Goal: Task Accomplishment & Management: Complete application form

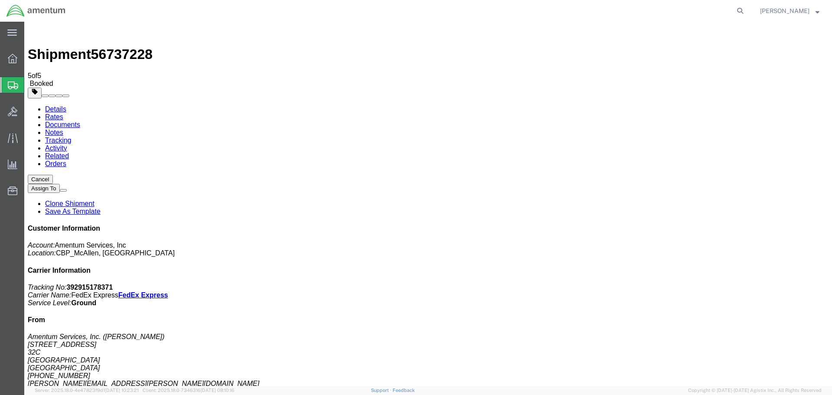
click at [0, 0] on span "Create Shipment" at bounding box center [0, 0] width 0 height 0
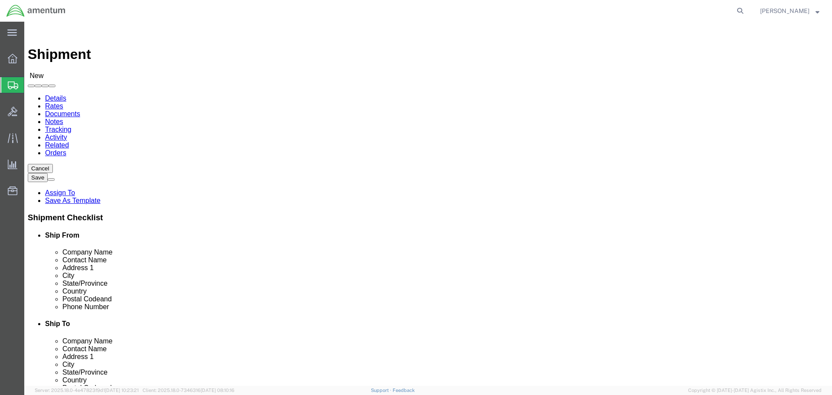
select select "MYPROFILE"
select select "[GEOGRAPHIC_DATA]"
type input "EFO"
select select "49831"
select select "[GEOGRAPHIC_DATA]"
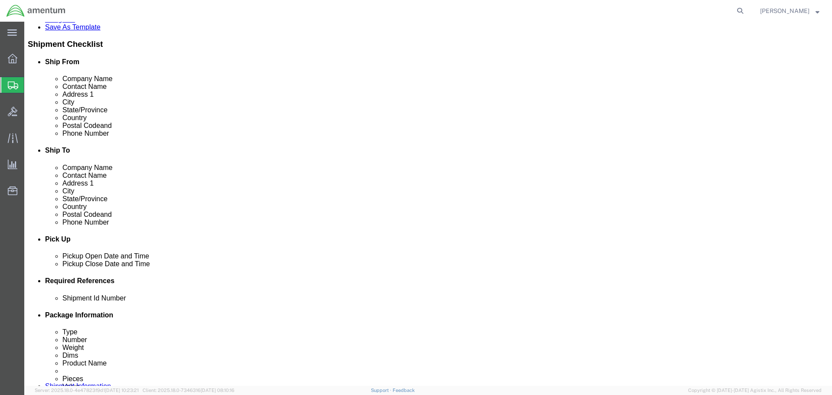
scroll to position [260, 0]
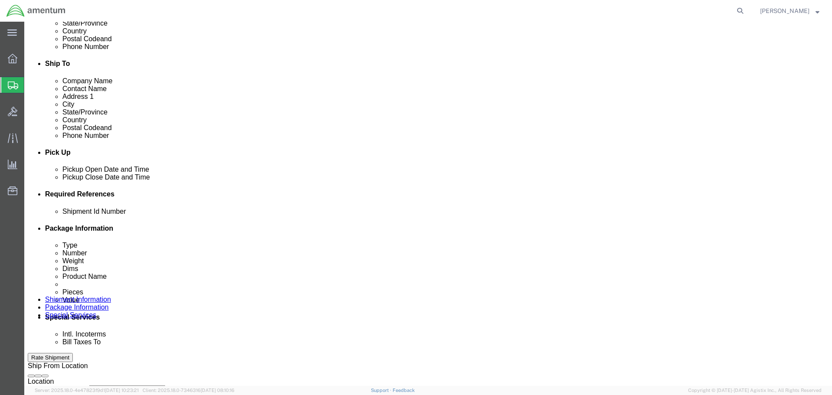
click div
click button "Apply"
click div
click button "Apply"
click div "[DATE] 10:00 AM"
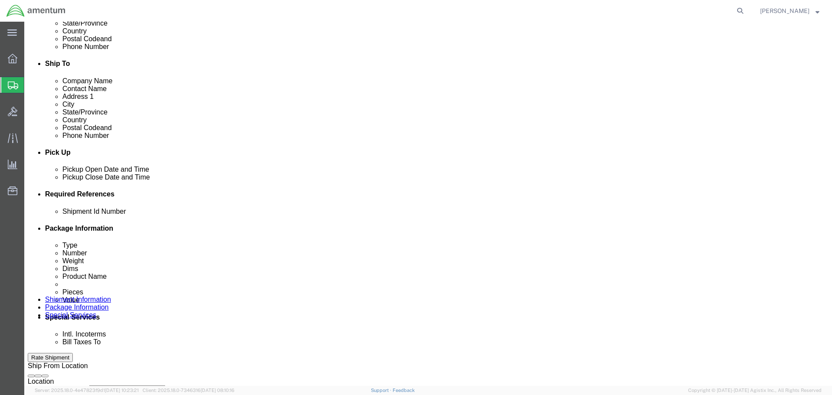
type input "4:00 PM"
click button "Apply"
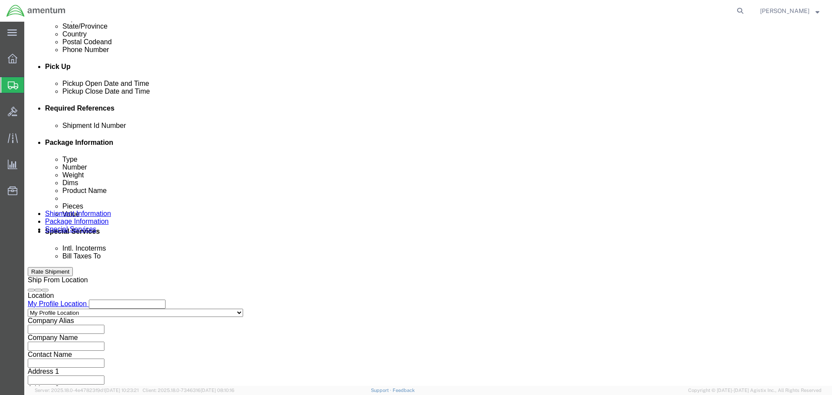
scroll to position [346, 0]
click input "text"
drag, startPoint x: 179, startPoint y: 190, endPoint x: 25, endPoint y: 184, distance: 154.3
click div "Shipment Id Number SHIPMENT# 96234"
type input "SHIPMENT# 96234"
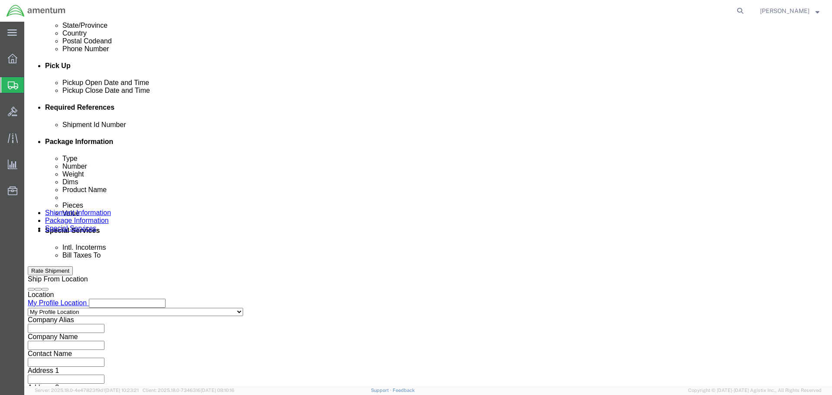
click button "Add reference"
click select "Select Account Type Activity ID Airline Appointment Number ASN Batch Request # …"
select select "DEPT"
click select "Select Account Type Activity ID Airline Appointment Number ASN Batch Request # …"
click input "text"
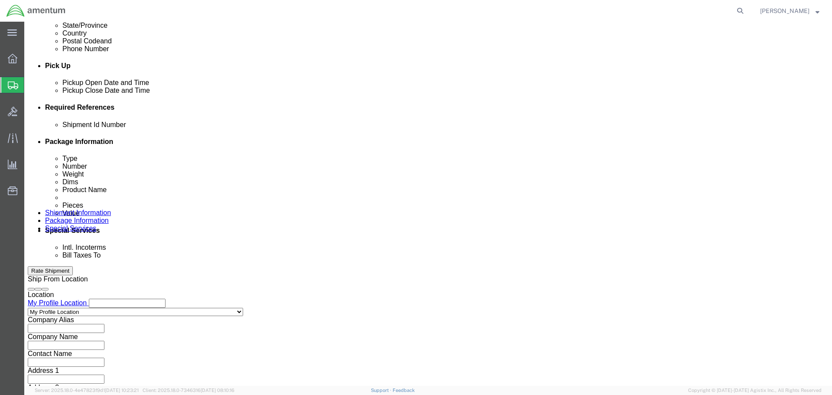
paste input "SHIPMENT# 96234"
type input "SHIPMENT# 96234"
click button "Add reference"
drag, startPoint x: 494, startPoint y: 189, endPoint x: 488, endPoint y: 184, distance: 8.0
click select "Select Account Type Activity ID Airline Appointment Number ASN Batch Request # …"
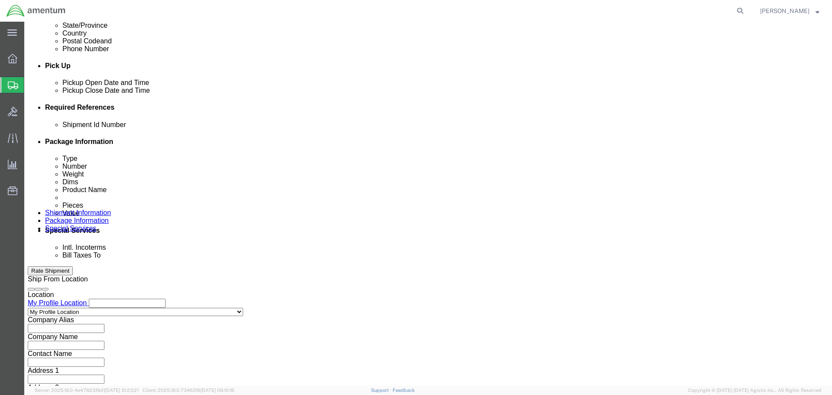
select select "CUSTREF"
click select "Select Account Type Activity ID Airline Appointment Number ASN Batch Request # …"
click input "text"
paste input "SHIPMENT# 96234"
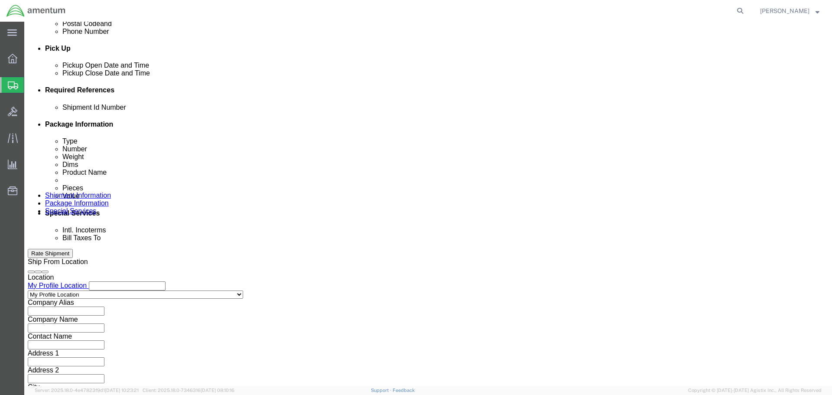
scroll to position [380, 0]
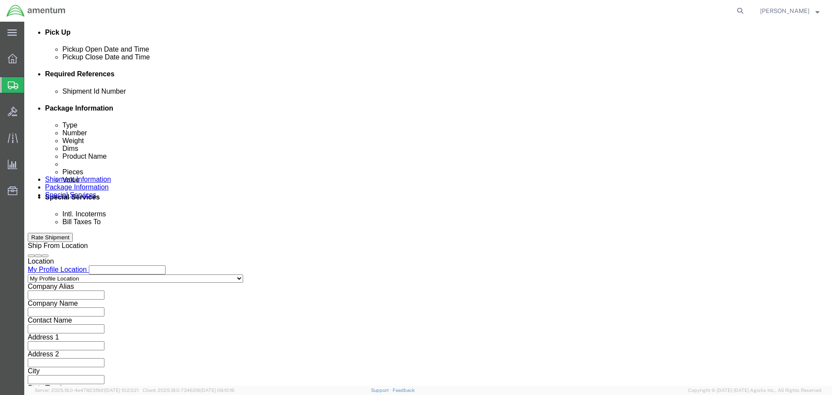
type input "SHIPMENT# 96234"
click button "Continue"
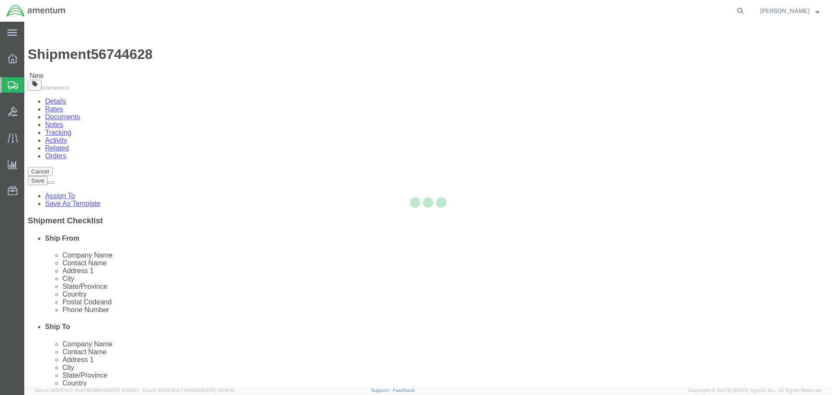
select select "CBOX"
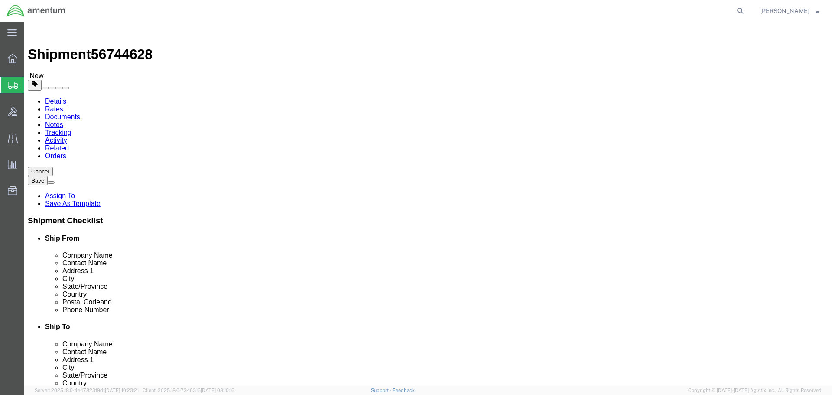
click input "text"
type input "21"
type input "37"
type input "72"
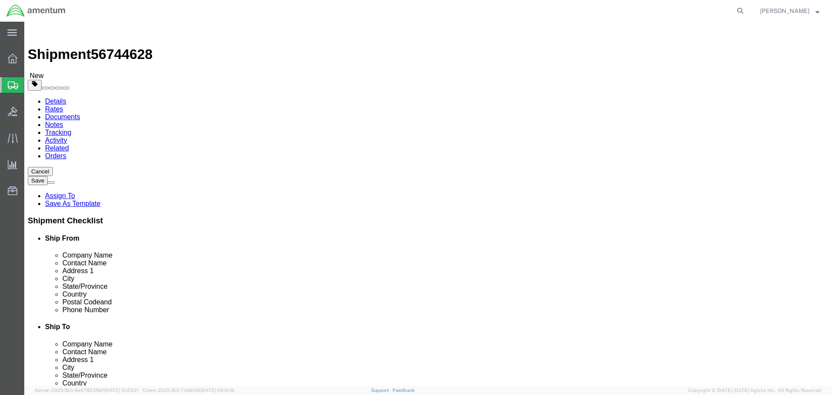
click link "Add Content"
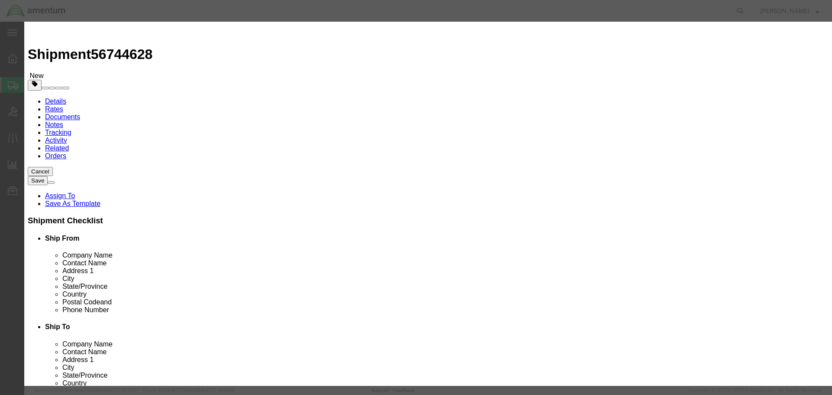
click input "text"
type input "NRFI LIFE RAFT"
type input "1"
type input "10"
select select "USD"
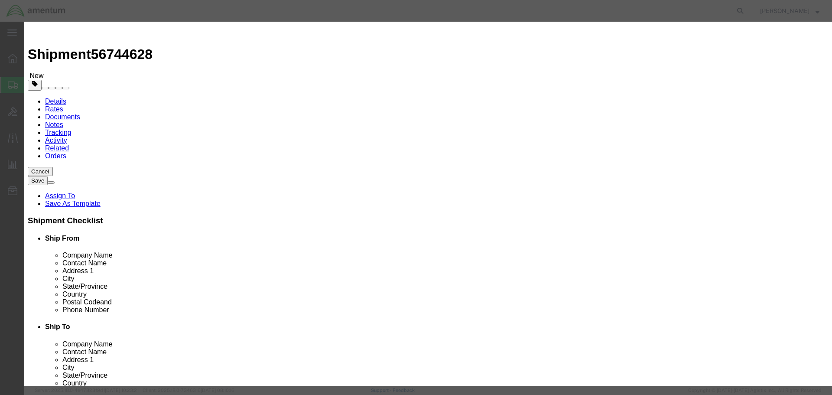
click input "checkbox"
checkbox input "true"
click input "text"
type input "Life-saving appliances, self-inflating"
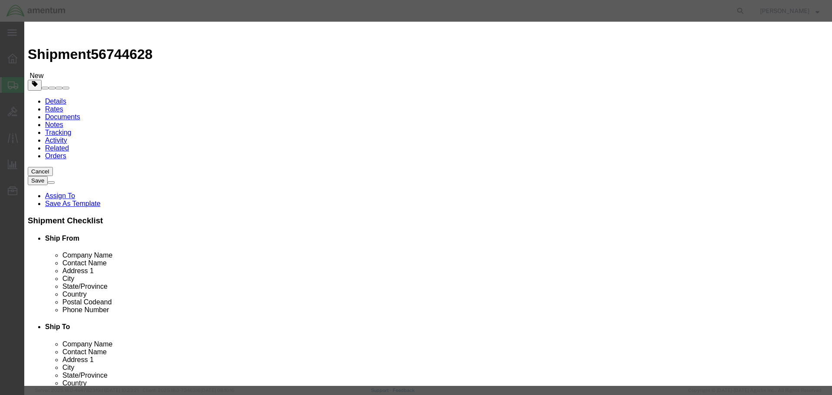
type input "2990"
select select "9 Miscellaneous"
type input "1"
select select "BOXES"
select select "FIBERBOARD"
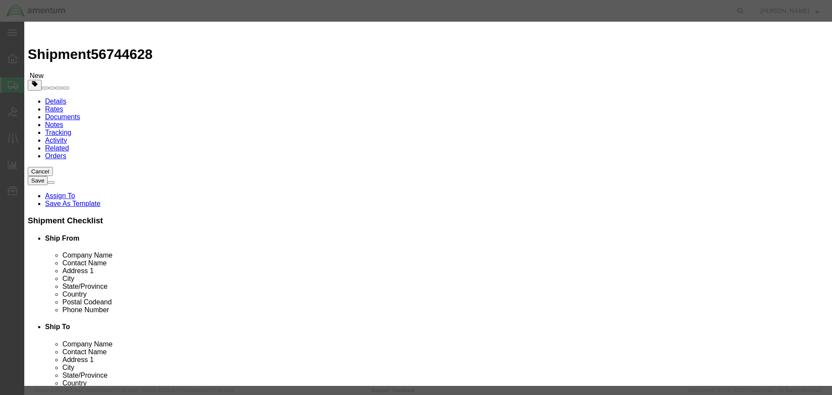
type input "955"
type input "32.7"
select select "KGS"
type input "CHEMTREC"
type input "CCN 216832"
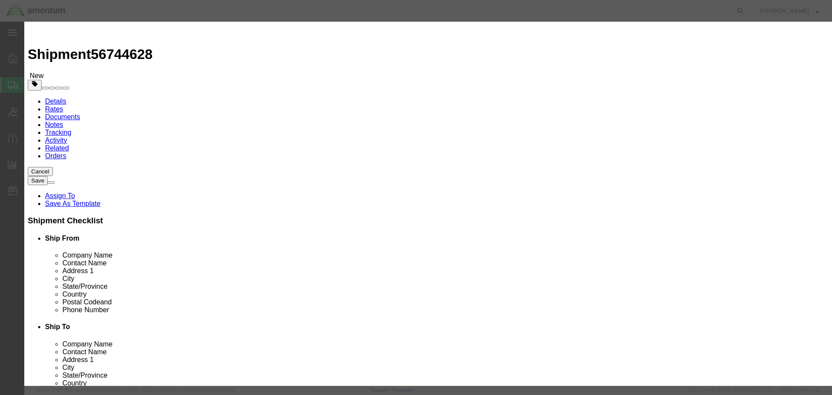
type input "[PHONE_NUMBER]"
click button "Save & Close"
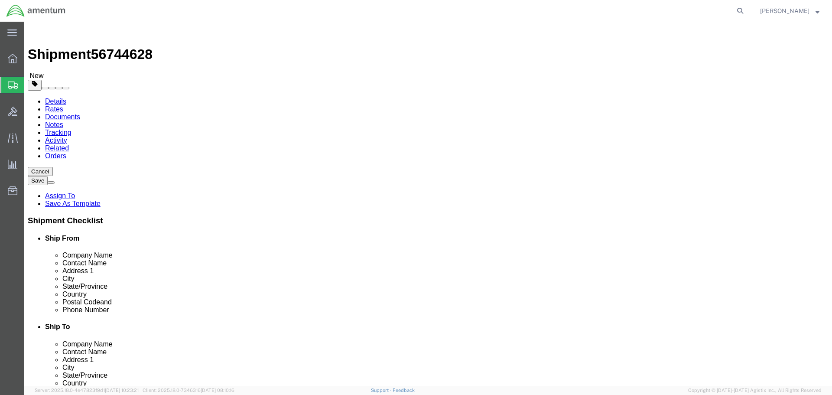
click button "Continue"
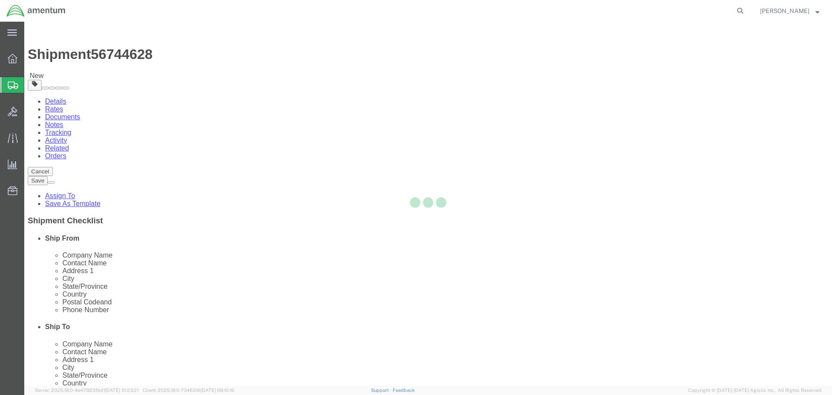
select select
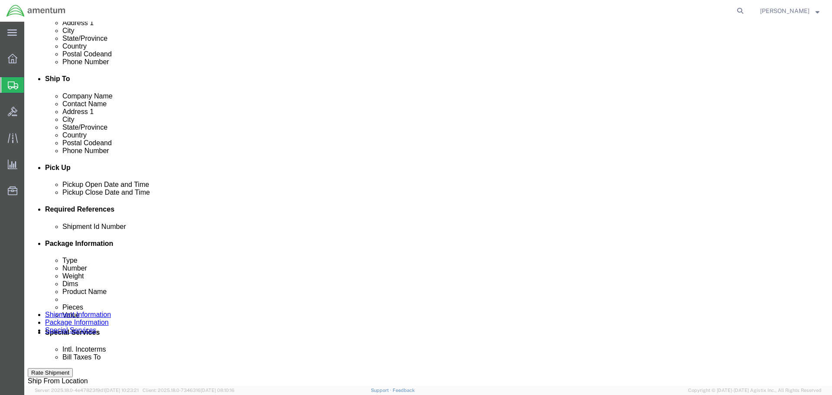
scroll to position [433, 0]
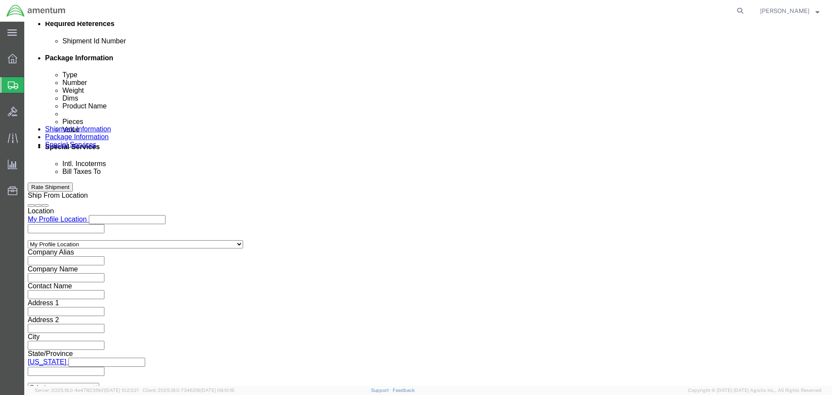
click select "Select Recipient Account Sender/Shipper Third Party Account"
select select "SHIP"
click select "Select Recipient Account Sender/Shipper Third Party Account"
click button "Rate Shipment"
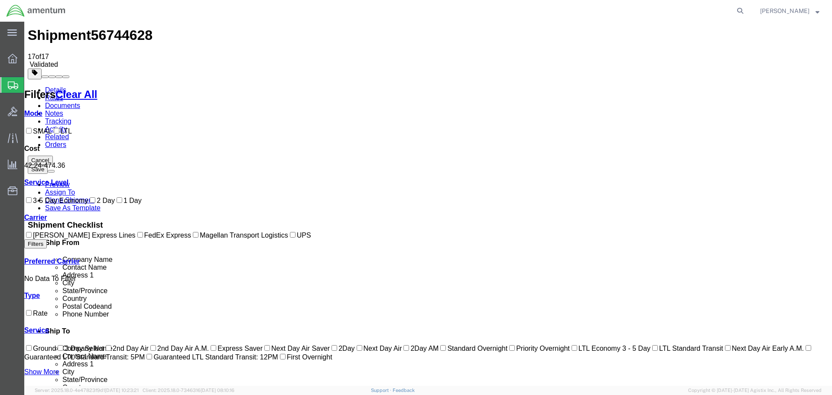
scroll to position [0, 0]
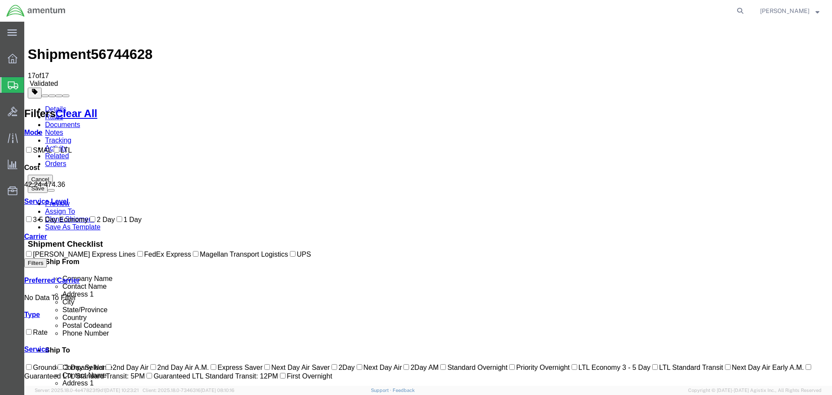
click at [39, 223] on label "3-5 Day Economy" at bounding box center [56, 219] width 64 height 7
click at [32, 222] on input "3-5 Day Economy" at bounding box center [29, 219] width 6 height 6
checkbox input "true"
click at [53, 105] on link "Details" at bounding box center [55, 108] width 21 height 7
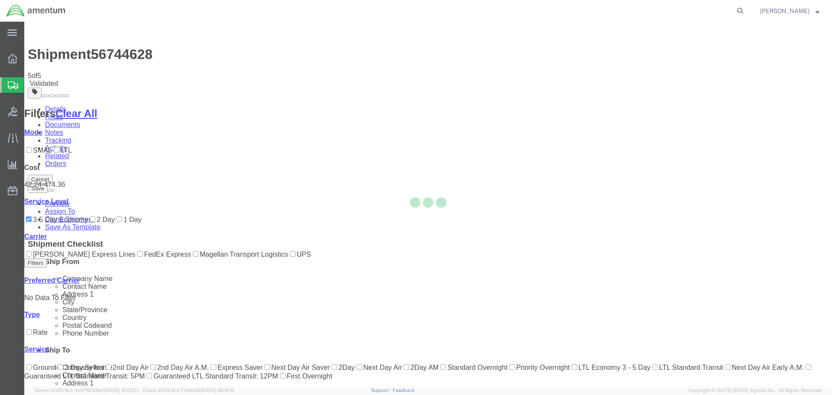
select select "49941"
select select "49831"
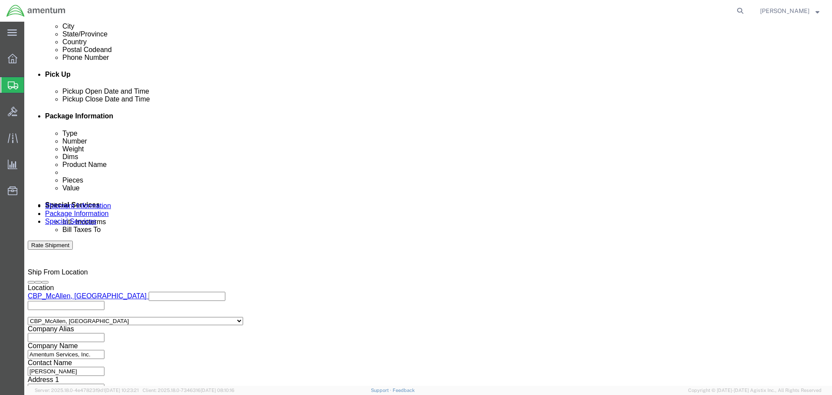
scroll to position [380, 0]
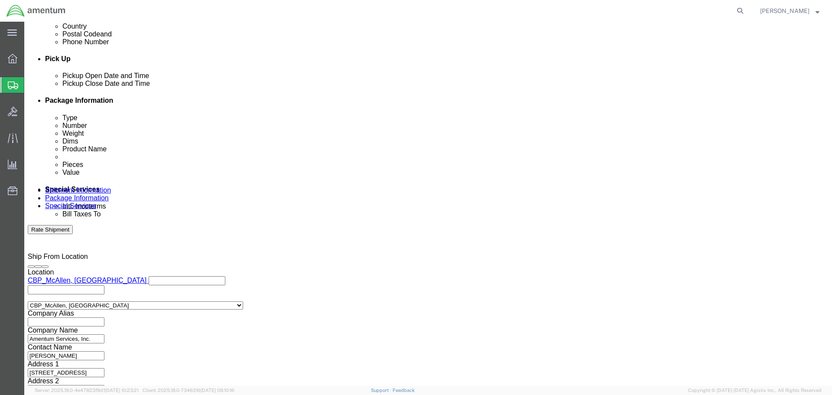
click button "Continue"
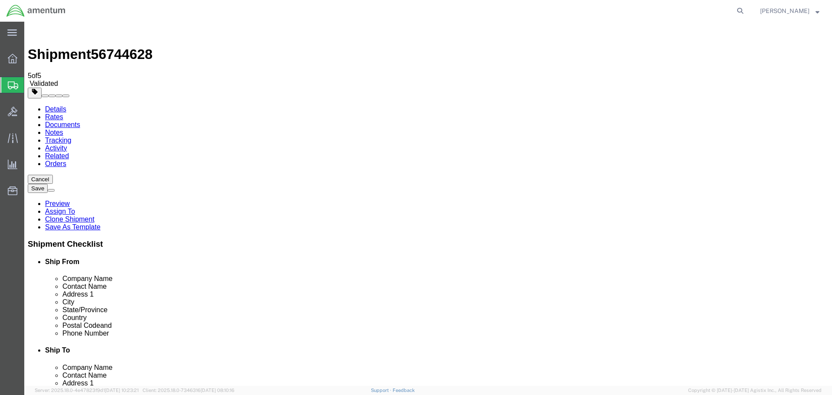
scroll to position [8, 0]
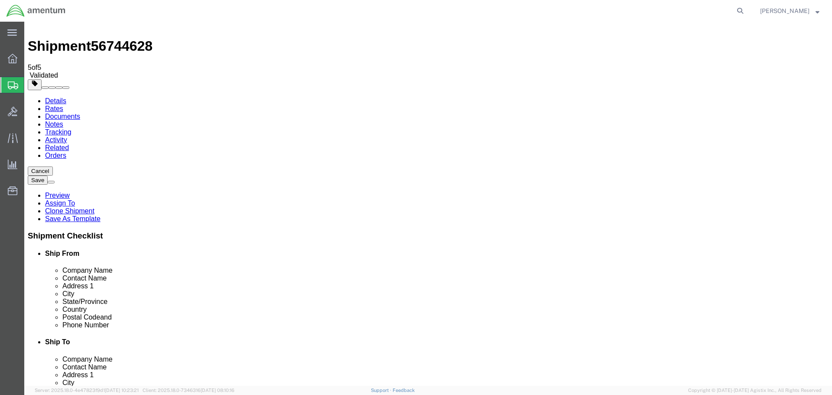
click button "Continue"
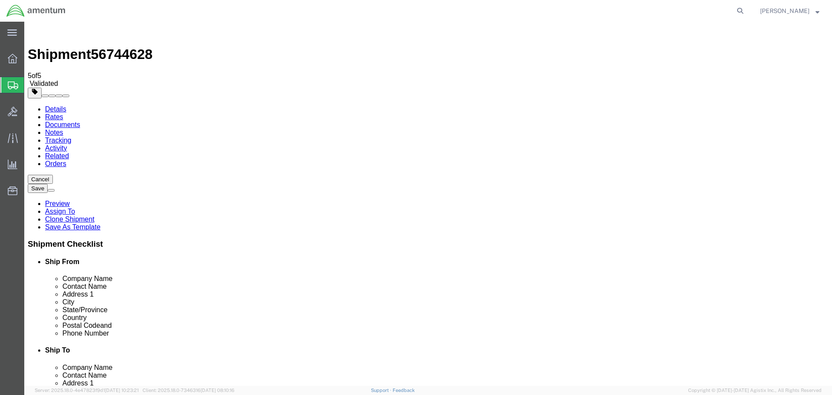
click button "Rate Shipment"
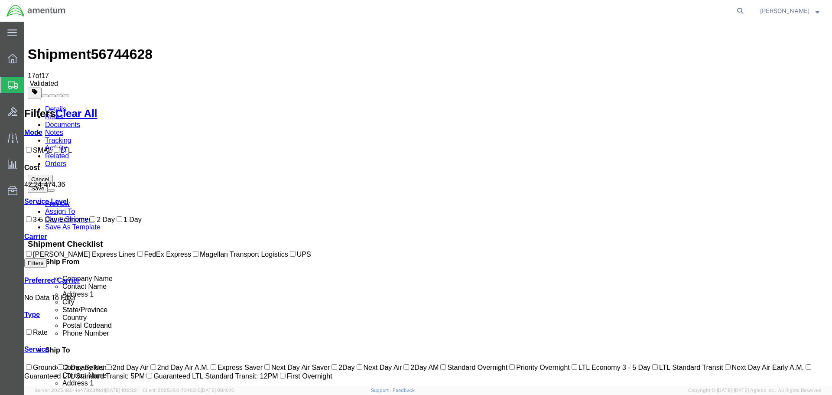
click at [137, 256] on input "FedEx Express" at bounding box center [140, 254] width 6 height 6
checkbox input "true"
click at [51, 105] on link "Details" at bounding box center [55, 108] width 21 height 7
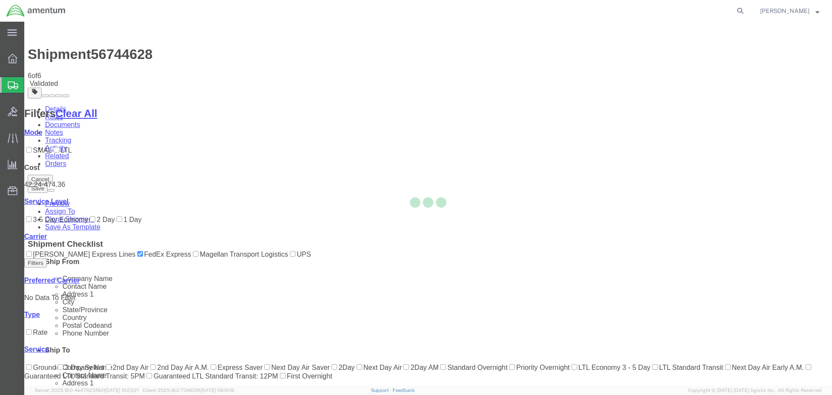
select select "49941"
select select "49831"
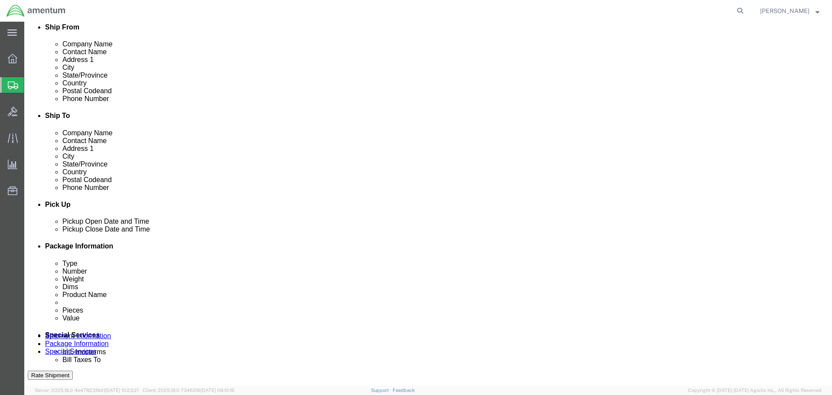
scroll to position [250, 0]
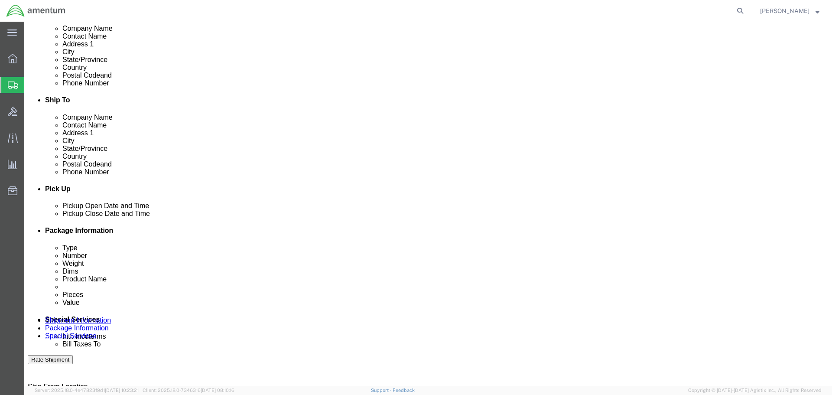
click div "[DATE] 9:00 AM"
click button "Apply"
click div "[DATE] 10:00 AM"
type input "4:00 PM"
click button "Apply"
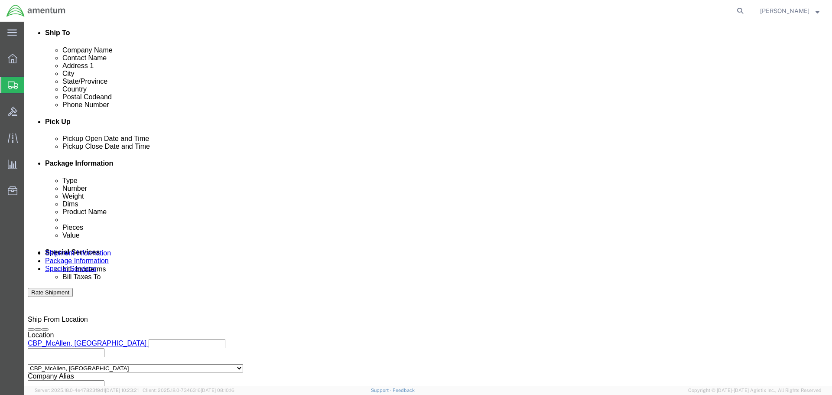
scroll to position [380, 0]
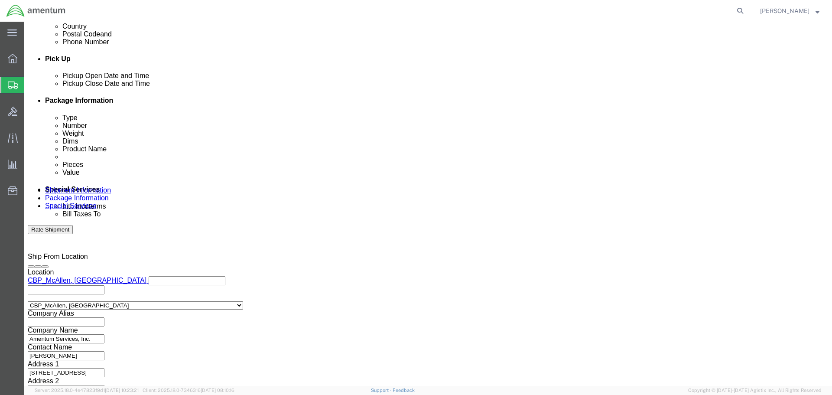
click button "Continue"
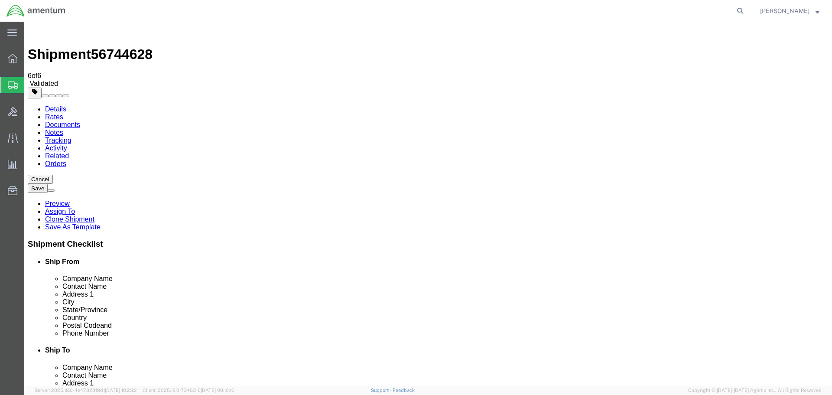
click button "Continue"
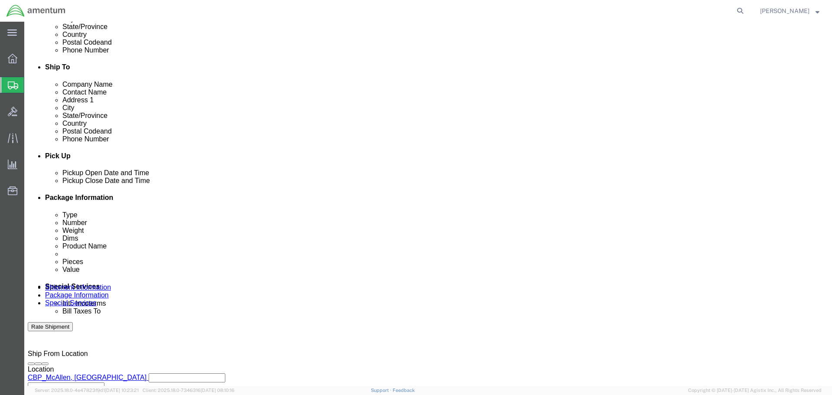
scroll to position [390, 0]
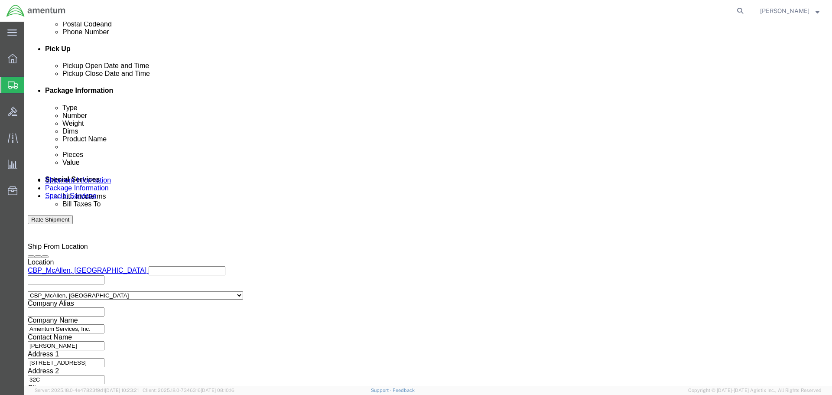
click button "Rate Shipment"
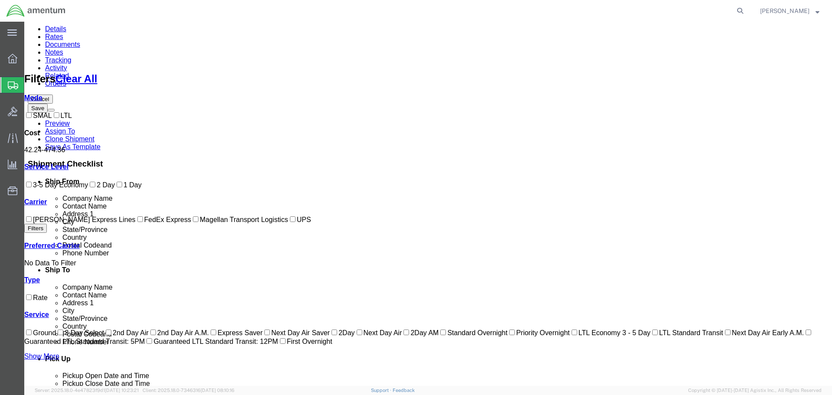
scroll to position [87, 0]
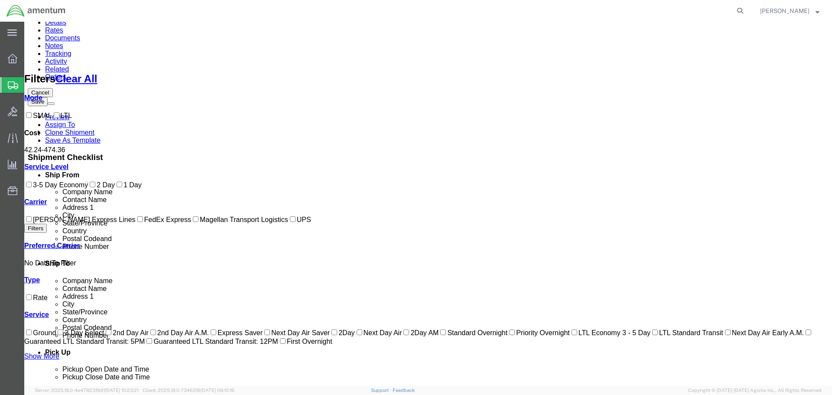
click at [137, 222] on input "FedEx Express" at bounding box center [140, 219] width 6 height 6
checkbox input "true"
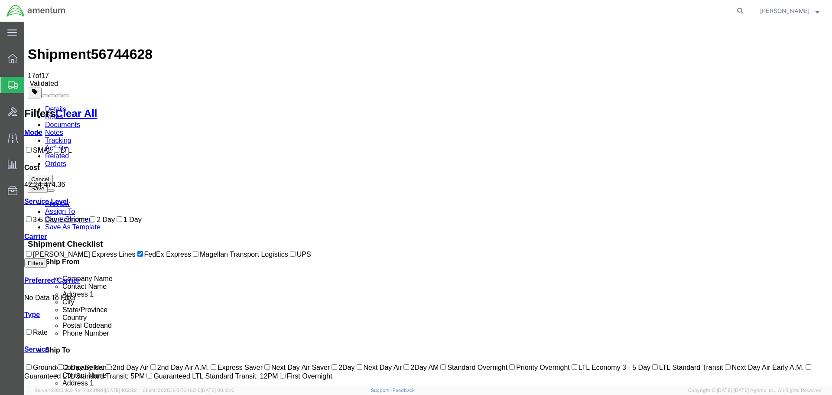
click at [53, 175] on button "Cancel" at bounding box center [40, 179] width 25 height 9
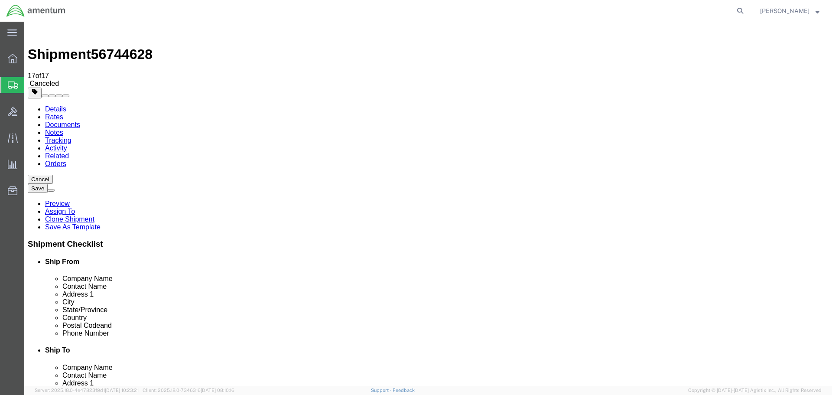
click at [0, 0] on span "Create Shipment" at bounding box center [0, 0] width 0 height 0
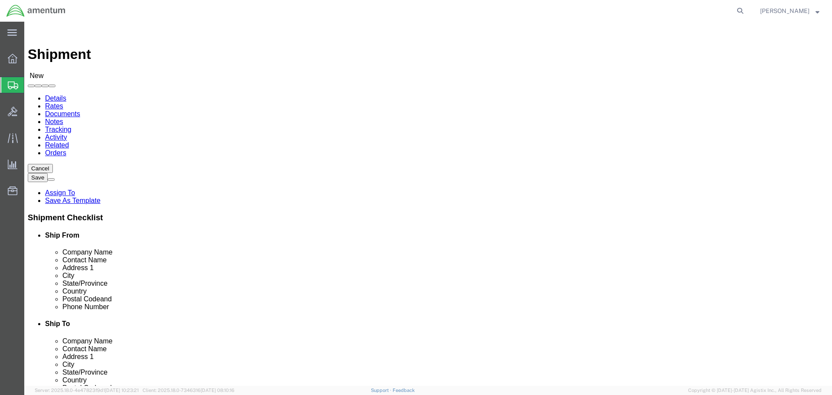
select select "MYPROFILE"
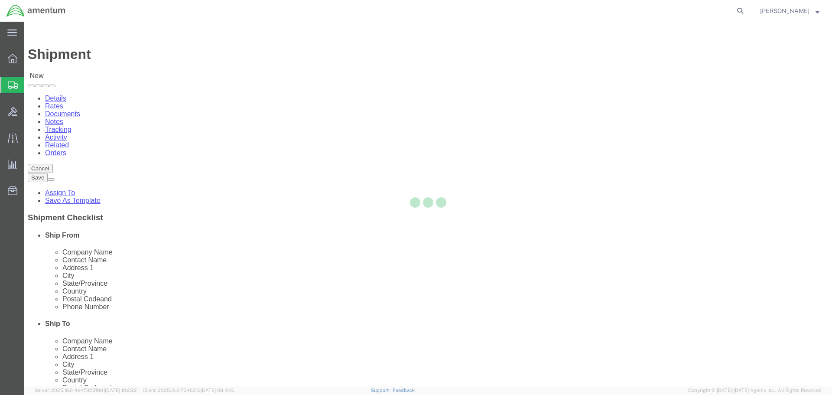
select select "[GEOGRAPHIC_DATA]"
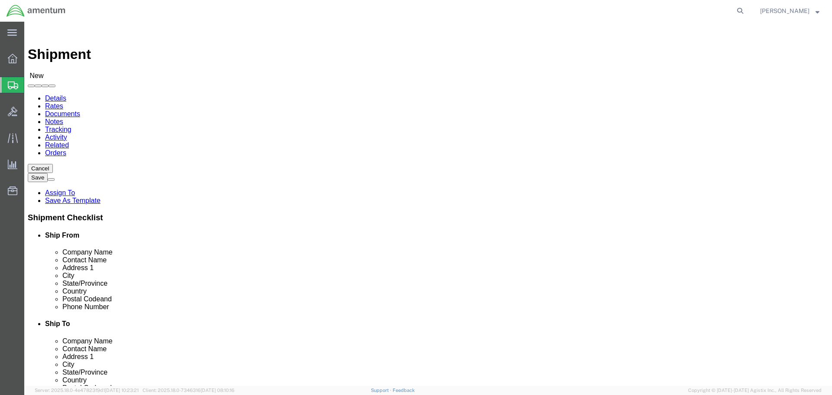
type input "EFO"
select select "49831"
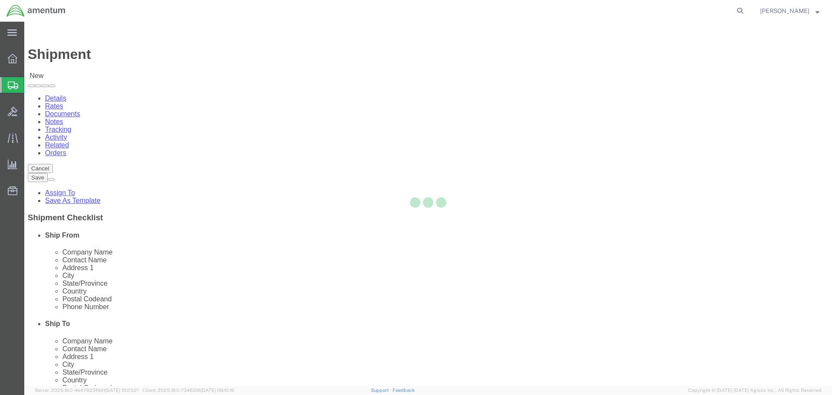
select select "[GEOGRAPHIC_DATA]"
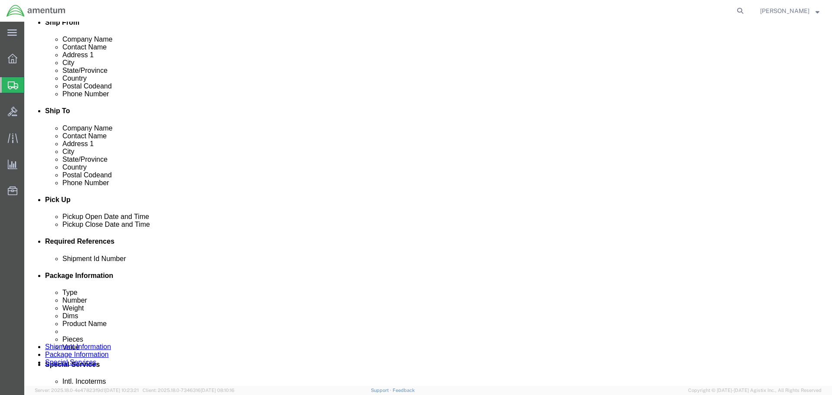
scroll to position [217, 0]
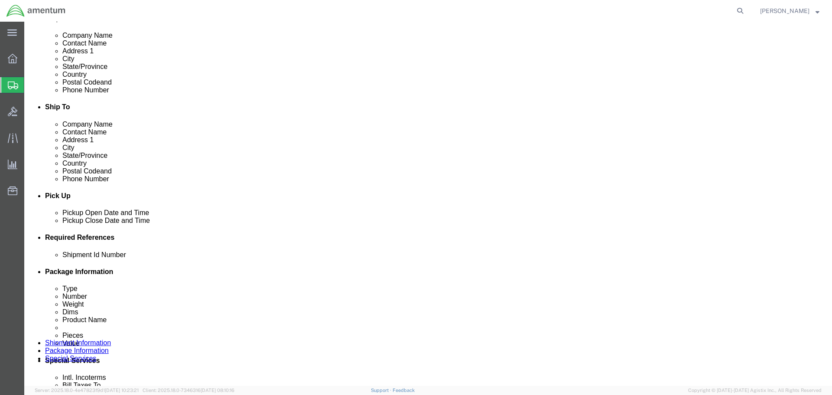
click div "[DATE] 9:00 AM"
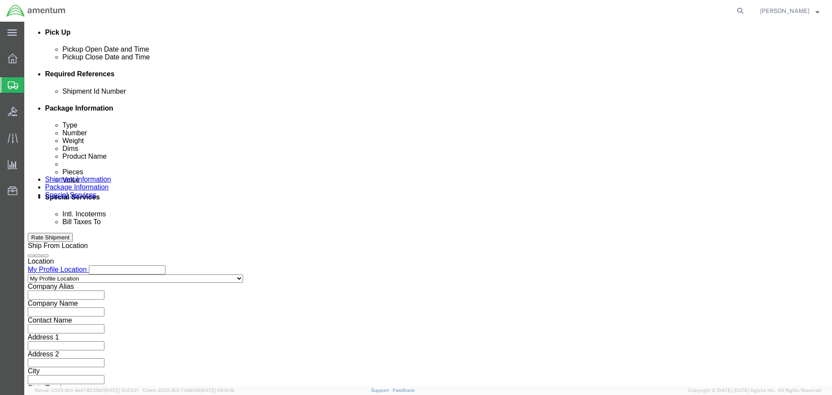
click input "9:00 AM"
click button "Apply"
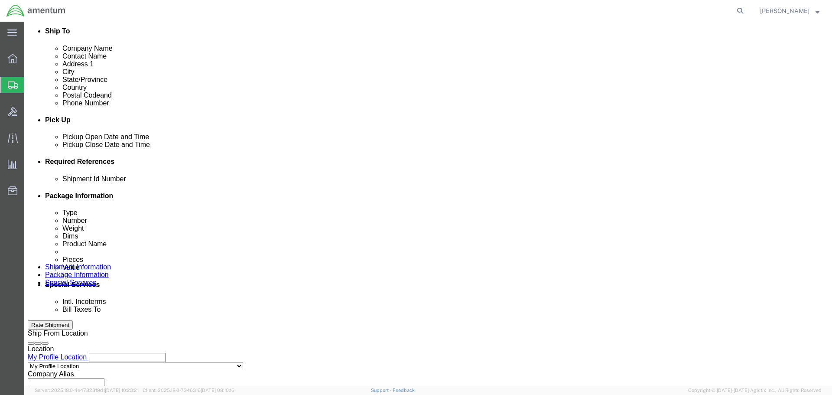
scroll to position [207, 0]
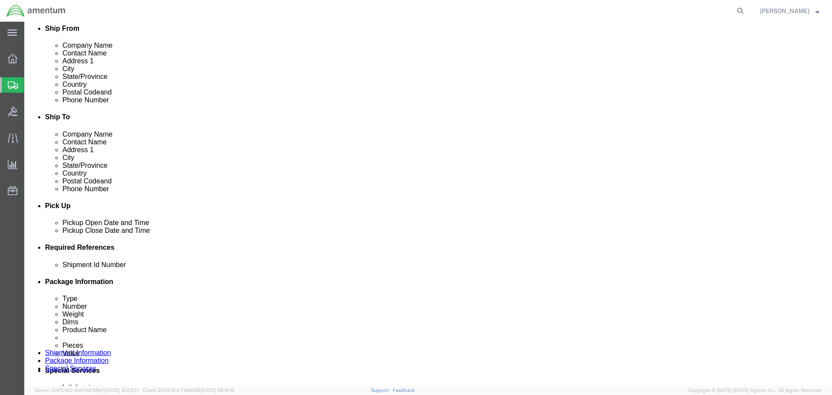
click div "[DATE] 10:00 AM"
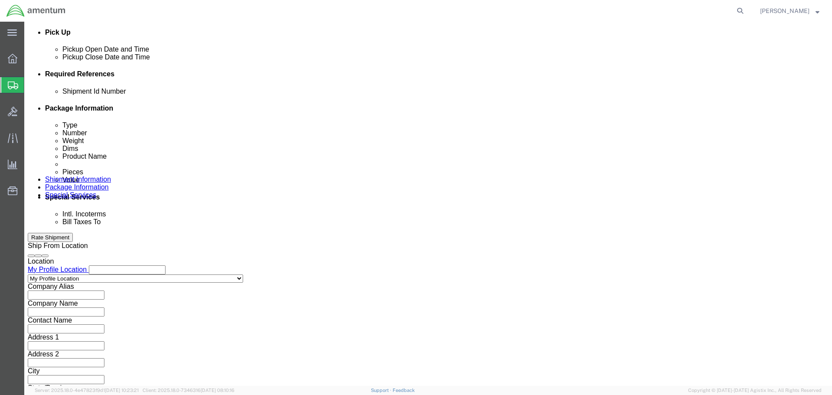
type input "4:00 PM"
click button "Apply"
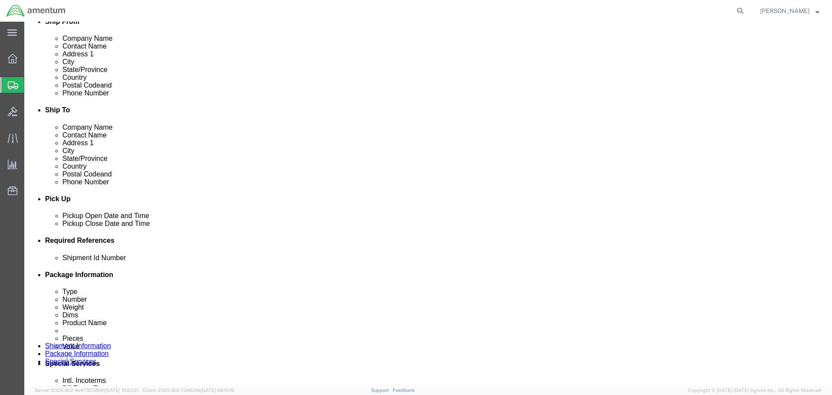
scroll to position [293, 0]
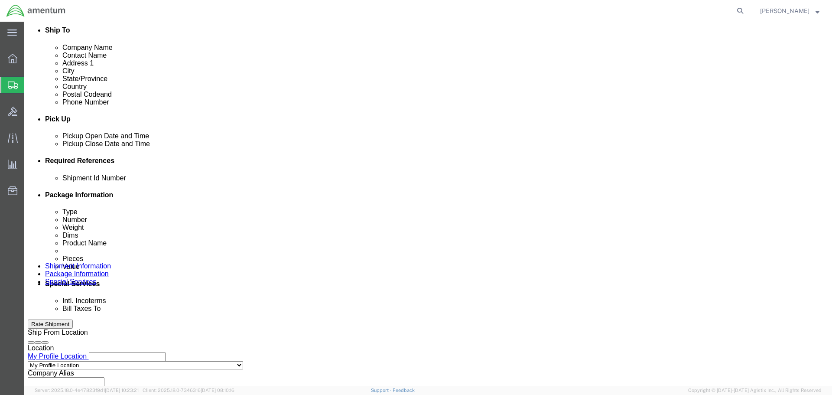
click div
click button "Apply"
click div
click button "Apply"
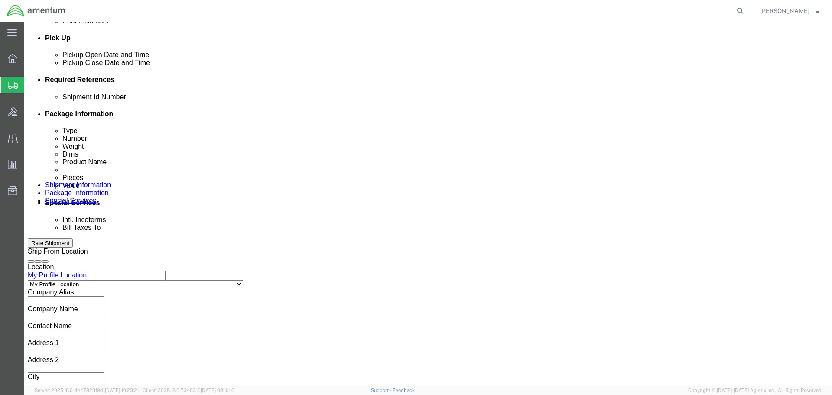
scroll to position [380, 0]
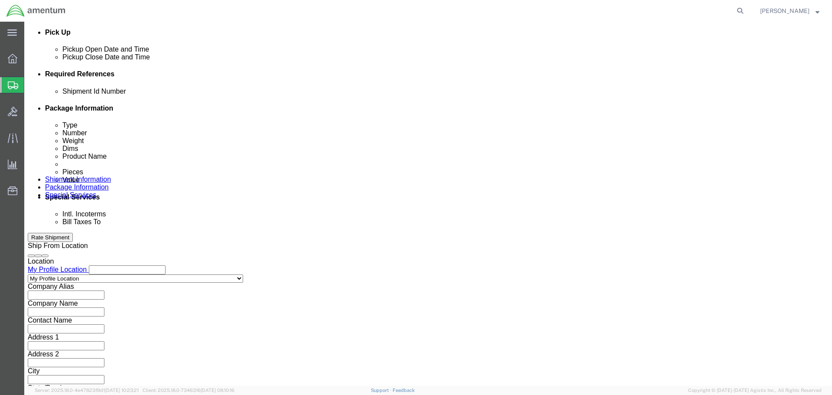
click input "text"
drag, startPoint x: 186, startPoint y: 153, endPoint x: 31, endPoint y: 155, distance: 155.1
click div "Shipment Id Number SHIPMENT# 96234"
type input "SHIPMENT# 96234"
click button "Add reference"
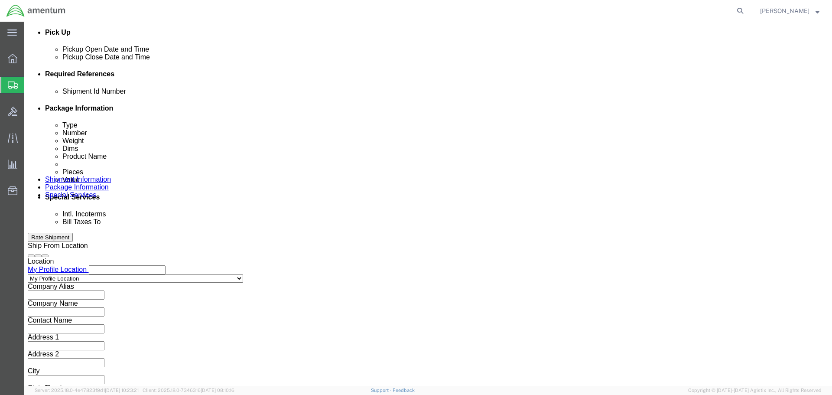
click select "Select Account Type Activity ID Airline Appointment Number ASN Batch Request # …"
select select "DEPT"
click select "Select Account Type Activity ID Airline Appointment Number ASN Batch Request # …"
click input "text"
paste input "SHIPMENT# 96234"
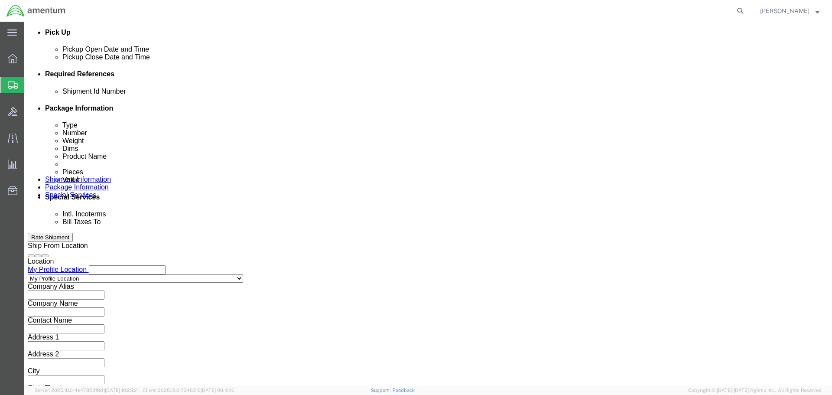
type input "SHIPMENT# 96234"
click button "Add reference"
click select "Select Account Type Activity ID Airline Appointment Number ASN Batch Request # …"
select select "CUSTREF"
click select "Select Account Type Activity ID Airline Appointment Number ASN Batch Request # …"
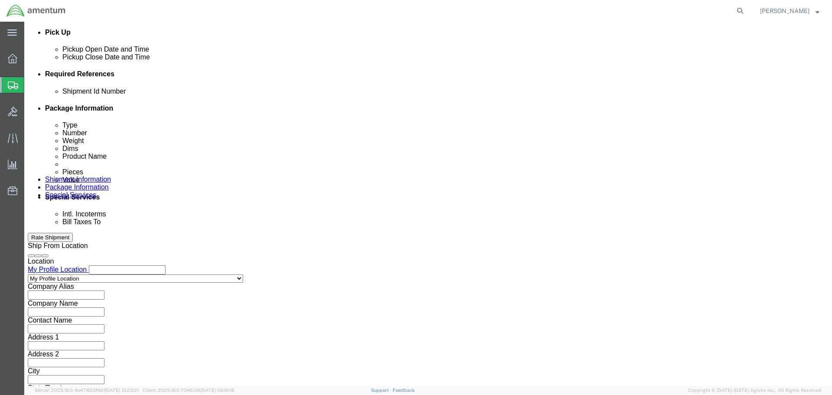
click input "text"
paste input "SHIPMENT# 96234"
type input "SHIPMENT# 96234"
click button "Continue"
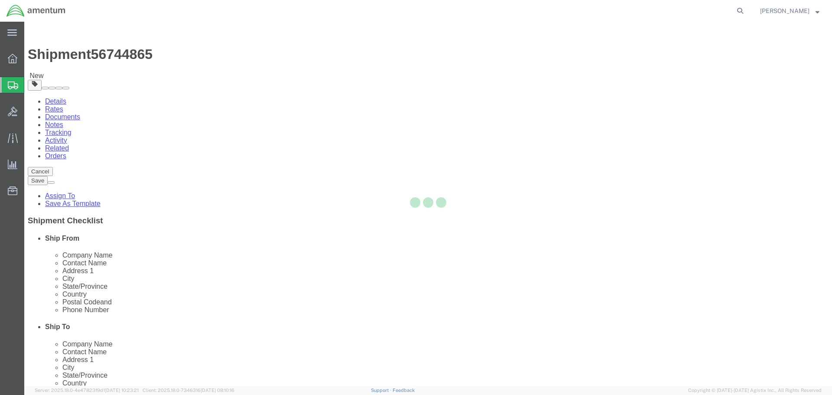
select select "CBOX"
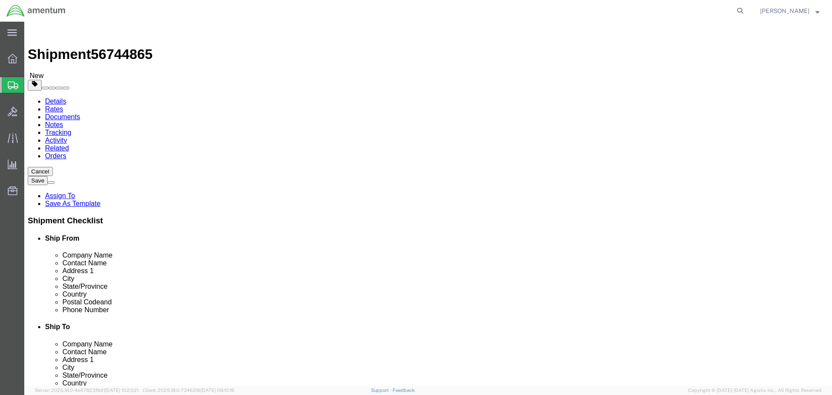
click input "text"
type input "21"
type input "37"
type input "72"
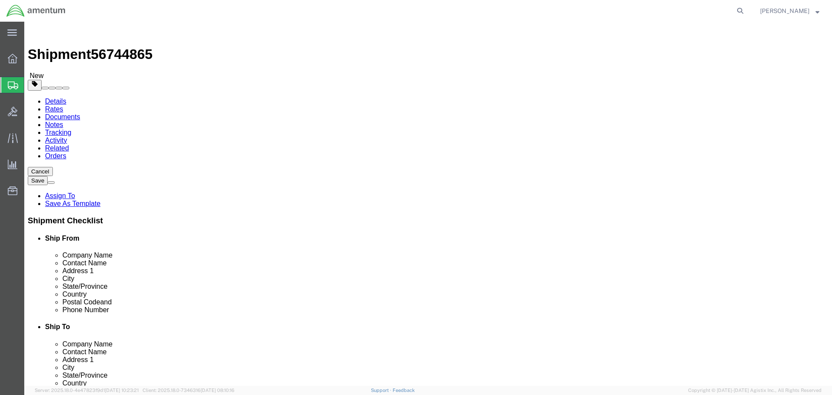
click link "Add Content"
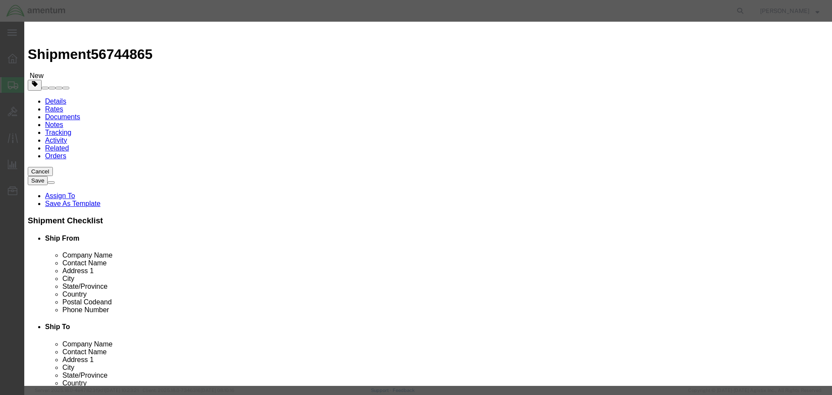
click input "text"
type input "NRF LIFE RAFT"
type input "1"
type input "10"
select select "USD"
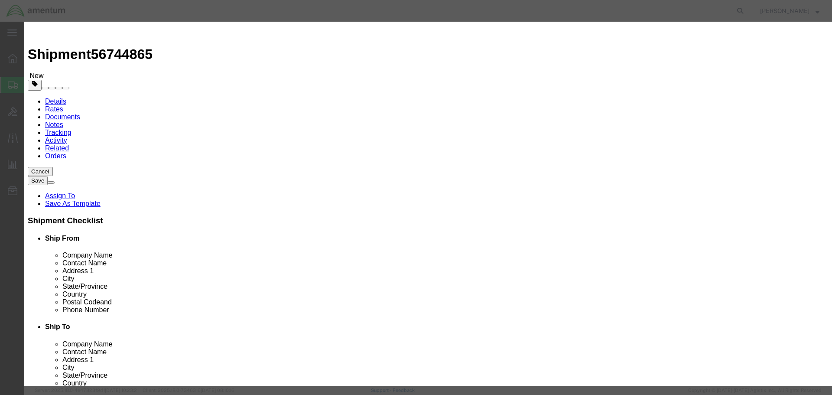
click input "checkbox"
checkbox input "true"
drag, startPoint x: 296, startPoint y: 102, endPoint x: 313, endPoint y: 123, distance: 27.7
click input "text"
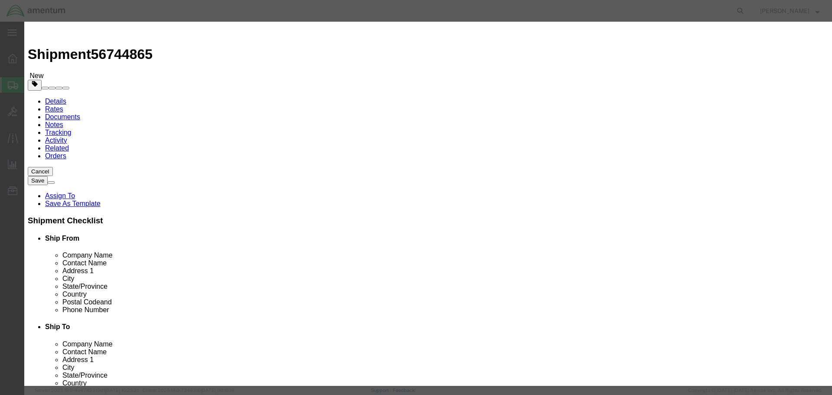
type input "Life-saving appliances, self-inflating"
type input "2990"
select select "9 Miscellaneous"
type input "1"
select select "BOXES"
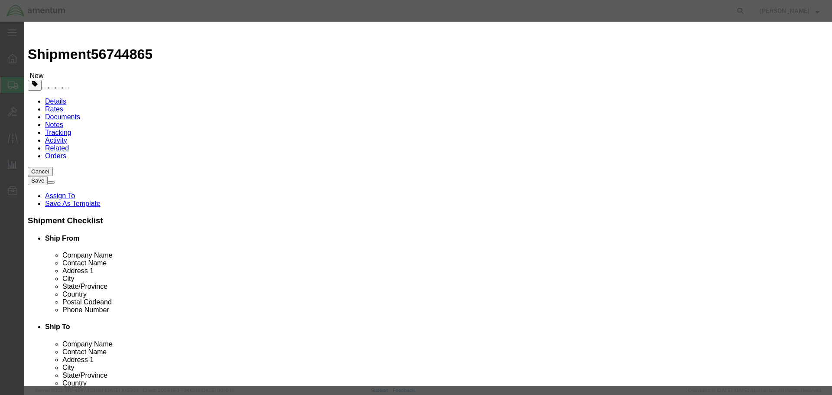
select select "FIBERBOARD"
type input "955"
type input "32.7"
select select "KGS"
type input "CHEMTREC"
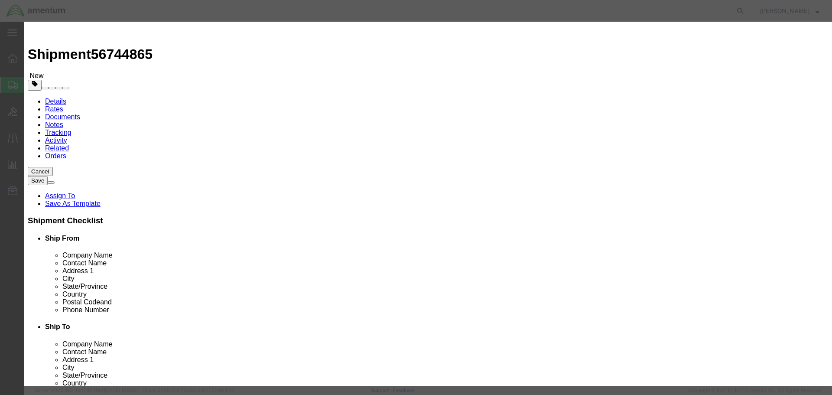
type input "CCN 216832"
type input "[PHONE_NUMBER]"
click button "Save & Close"
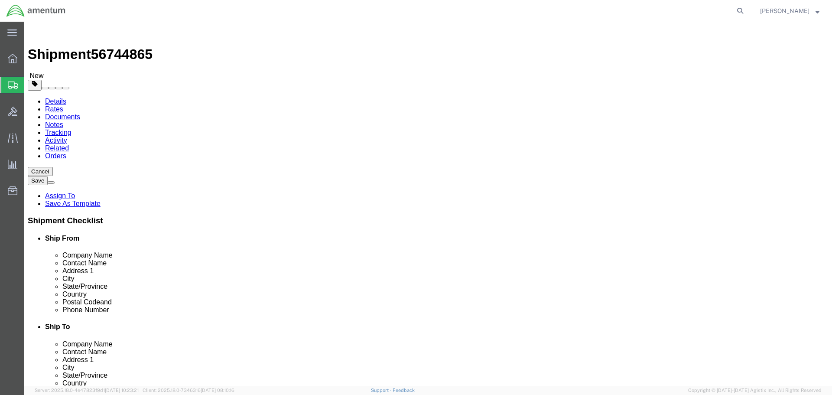
click button "Continue"
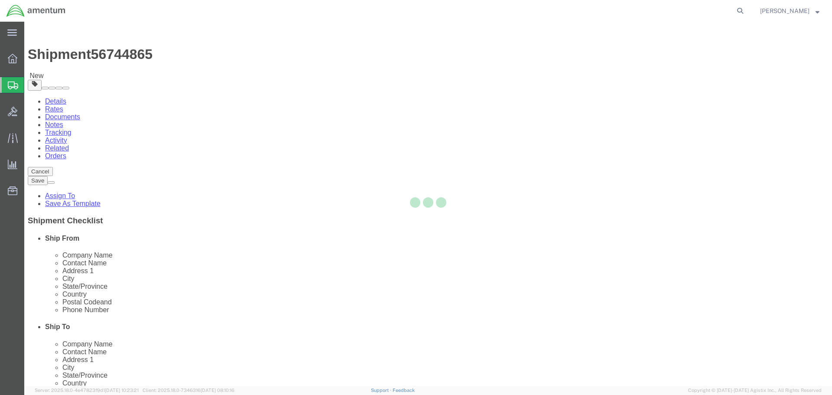
select select
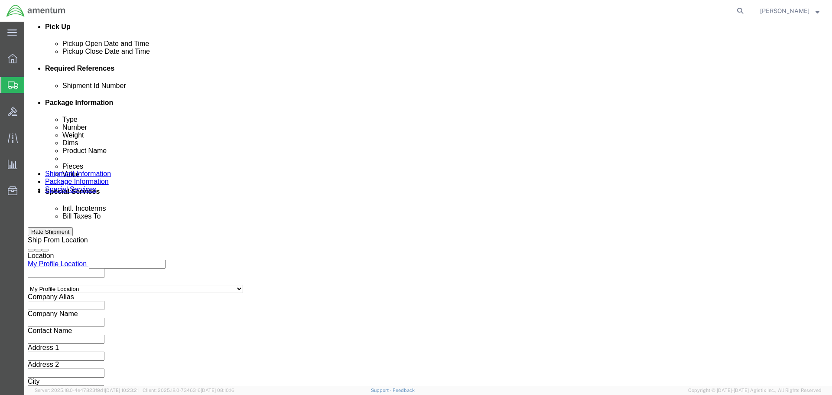
scroll to position [390, 0]
click select "Select Recipient Account Sender/Shipper Third Party Account"
select select "SHIP"
click select "Select Recipient Account Sender/Shipper Third Party Account"
click button "Rate Shipment"
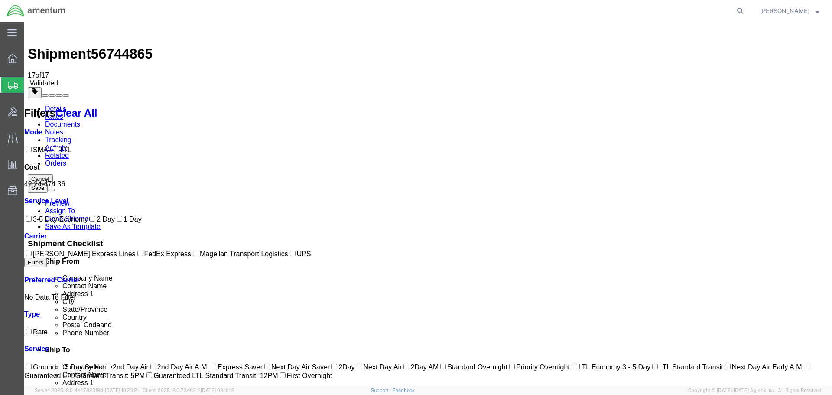
scroll to position [0, 0]
click at [136, 258] on label "FedEx Express" at bounding box center [163, 253] width 55 height 7
click at [137, 256] on input "FedEx Express" at bounding box center [140, 254] width 6 height 6
checkbox input "true"
